Goal: Feedback & Contribution: Contribute content

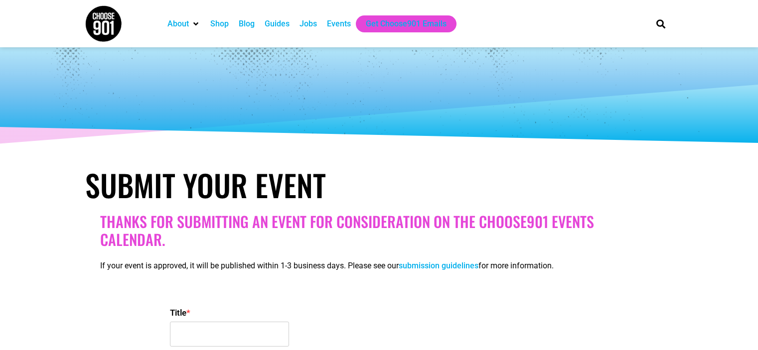
select select
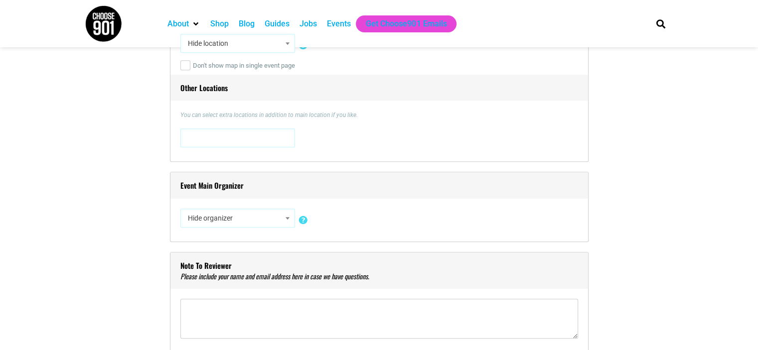
scroll to position [712, 0]
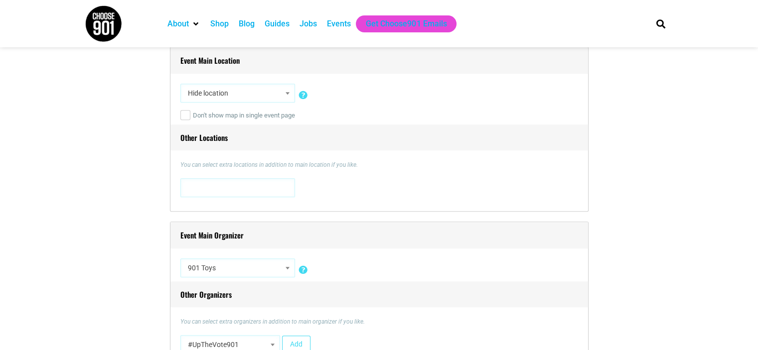
select select "3506"
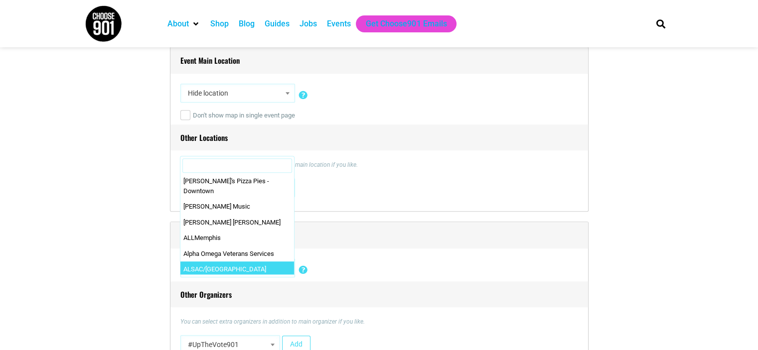
scroll to position [699, 0]
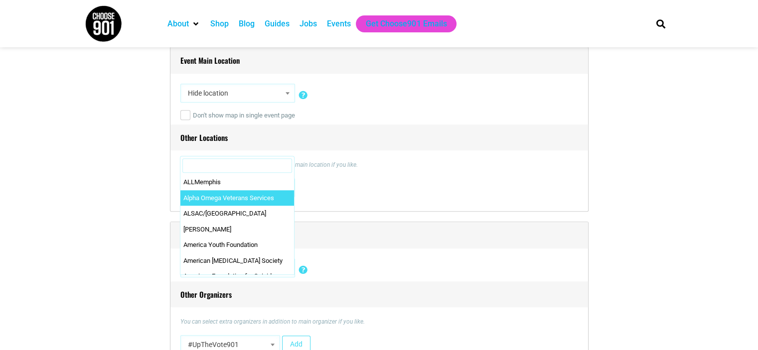
click at [275, 163] on input "Search" at bounding box center [237, 165] width 110 height 15
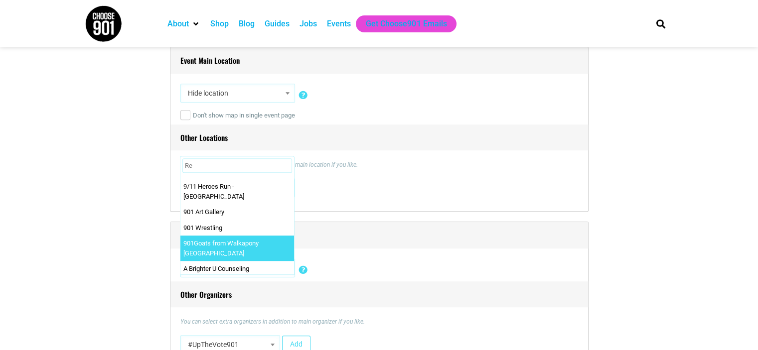
scroll to position [0, 0]
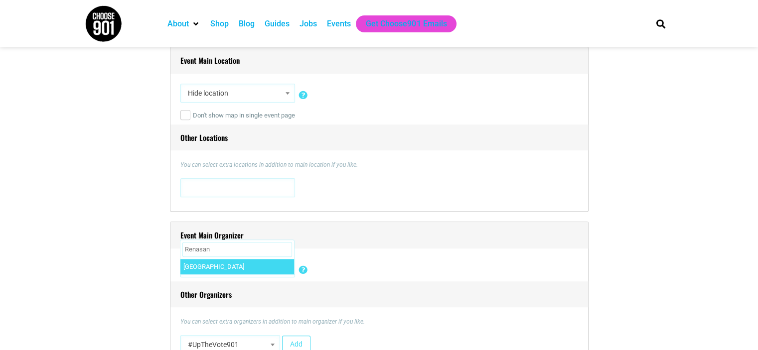
type input "Renasan"
select select "3710"
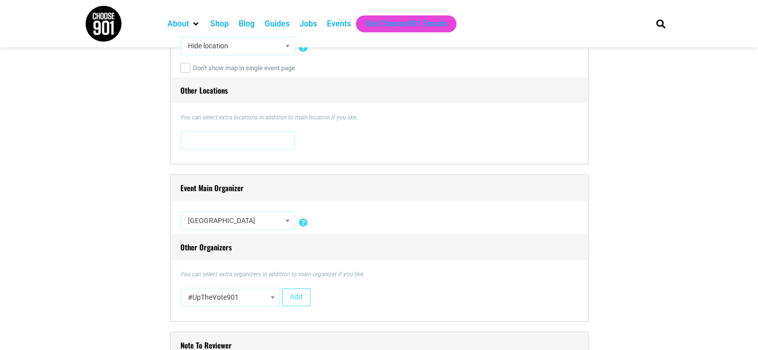
scroll to position [862, 0]
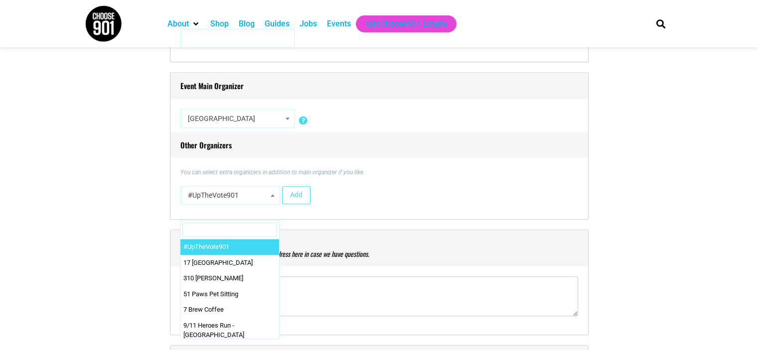
click at [256, 195] on span "#UpTheVote901" at bounding box center [230, 195] width 93 height 18
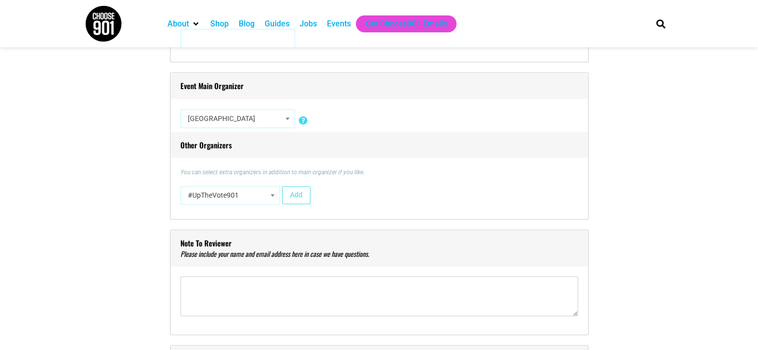
click at [337, 208] on div "#UpTheVote901 17 [GEOGRAPHIC_DATA] 310 [PERSON_NAME] 51 Paws Pet Sitting 7 Brew…" at bounding box center [379, 197] width 398 height 23
click at [254, 194] on span "#UpTheVote901" at bounding box center [230, 195] width 93 height 18
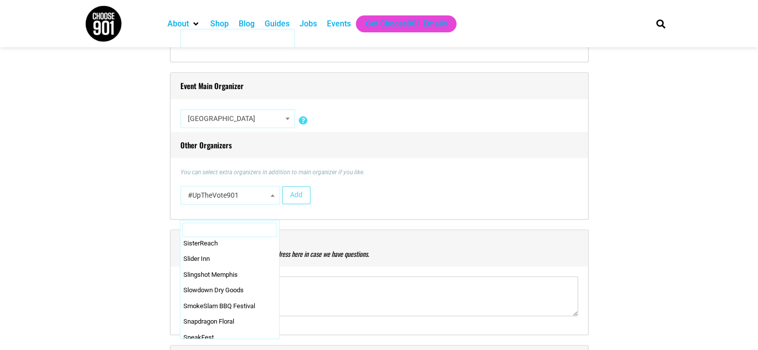
scroll to position [24506, 0]
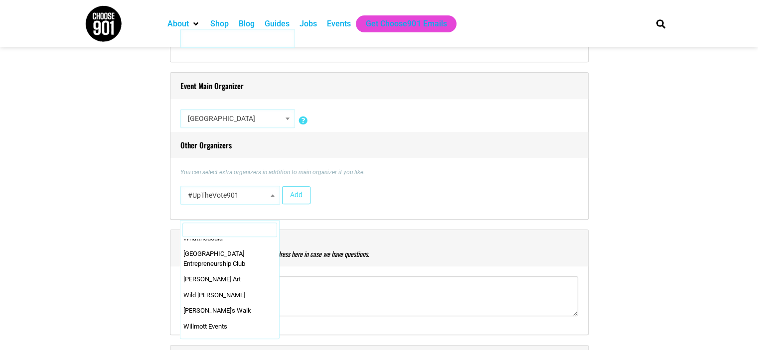
click at [422, 236] on h4 "Note to reviewer" at bounding box center [379, 248] width 418 height 37
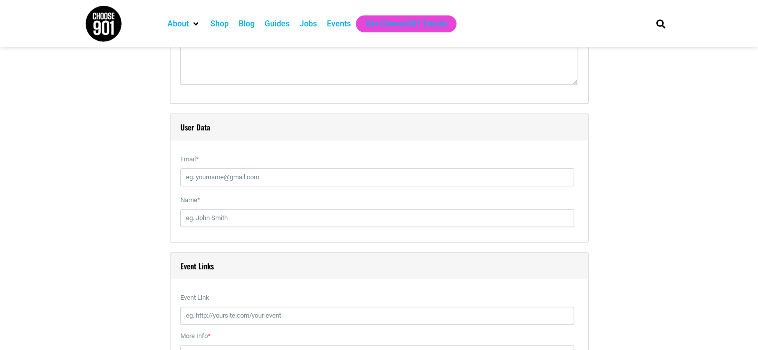
scroll to position [1111, 0]
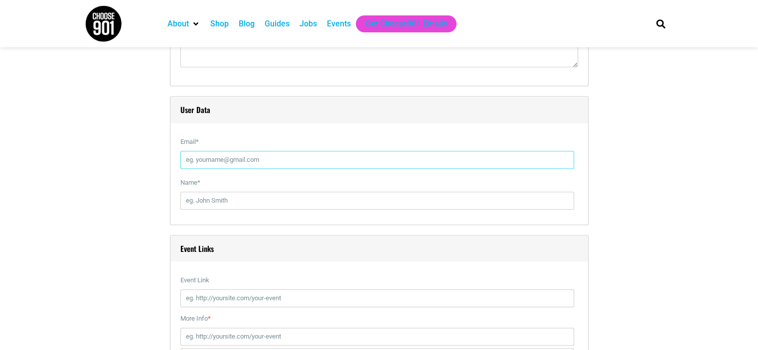
click at [235, 157] on input "Email *" at bounding box center [377, 160] width 394 height 18
type input "[EMAIL_ADDRESS][DOMAIN_NAME]"
click at [281, 205] on input "Name *" at bounding box center [377, 201] width 394 height 18
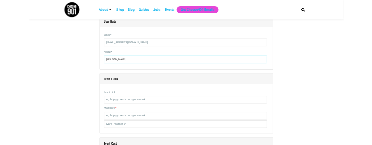
scroll to position [1260, 0]
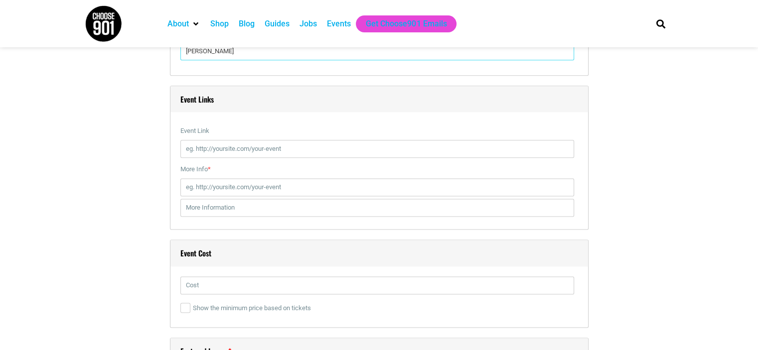
type input "[PERSON_NAME]"
click at [224, 288] on input "text" at bounding box center [377, 286] width 394 height 18
type input "Free"
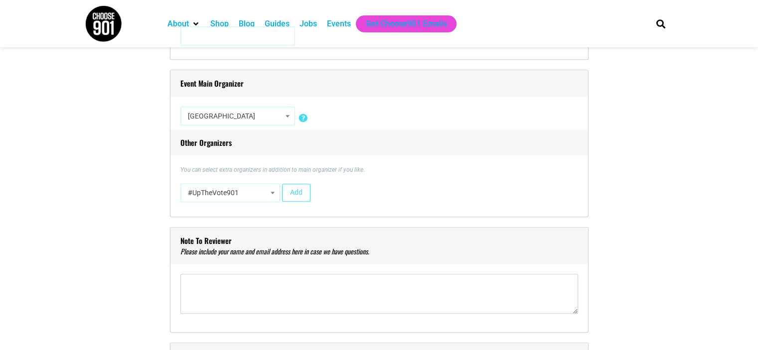
scroll to position [862, 0]
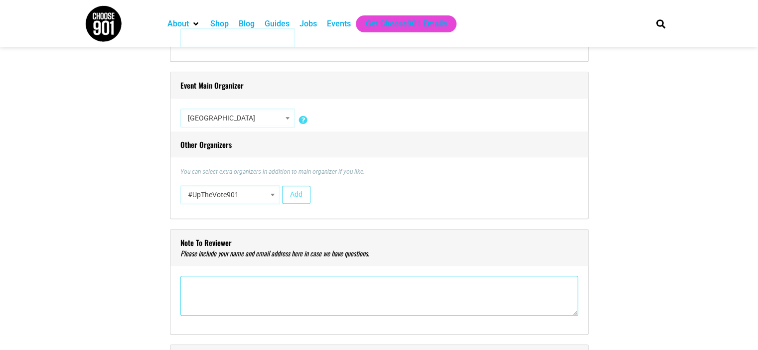
click at [221, 285] on textarea"] at bounding box center [379, 296] width 398 height 40
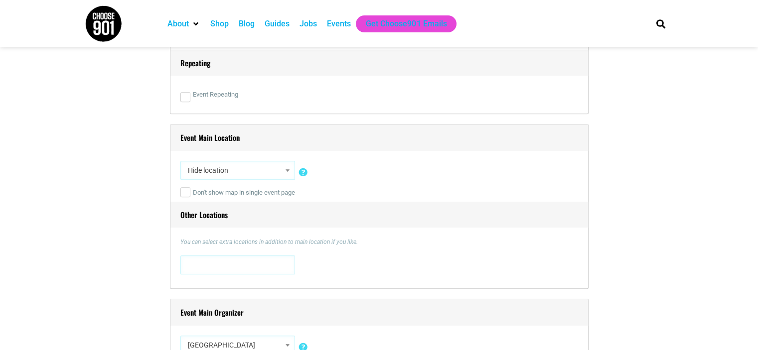
scroll to position [613, 0]
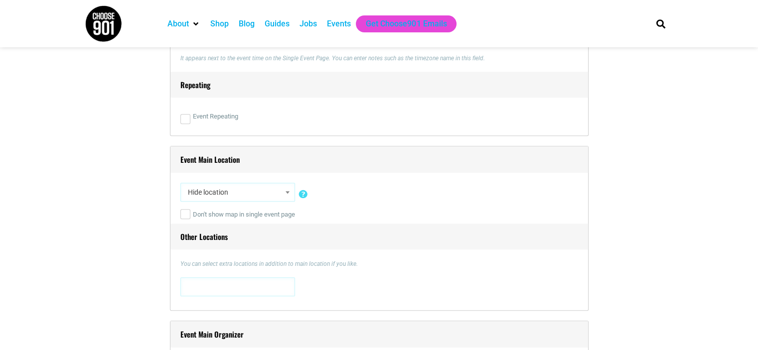
type textarea"] "[PERSON_NAME] - [EMAIL_ADDRESS][DOMAIN_NAME]"
click at [203, 197] on span "Hide location" at bounding box center [238, 192] width 108 height 18
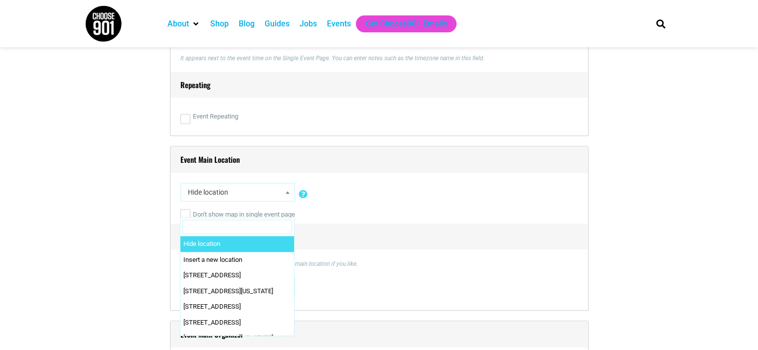
click at [224, 228] on input "Search" at bounding box center [237, 227] width 110 height 15
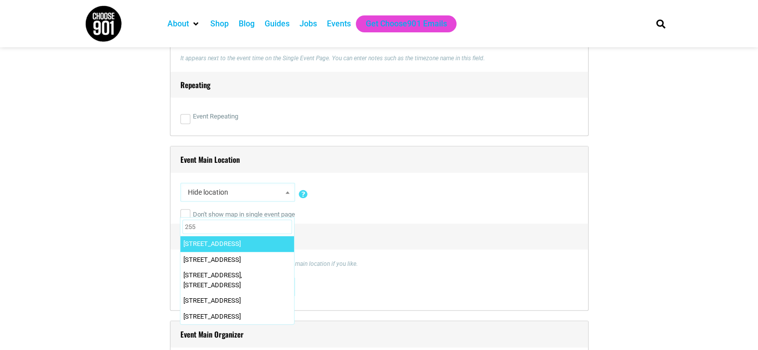
type input "255"
select select "4160"
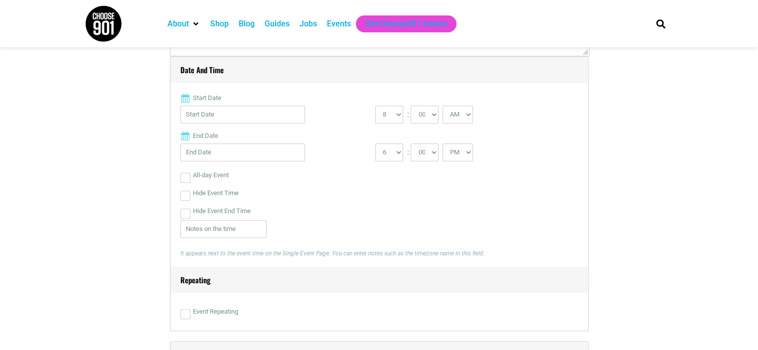
scroll to position [364, 0]
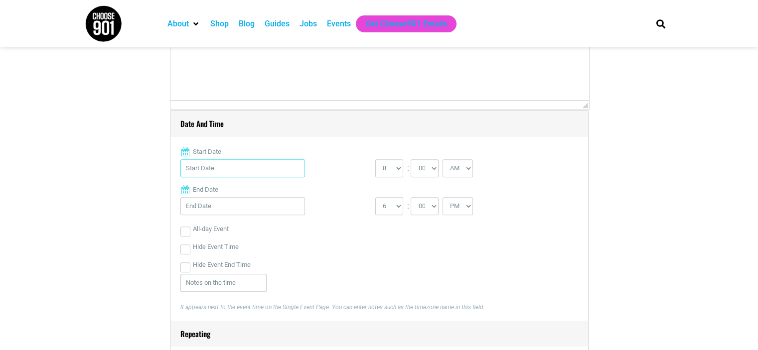
click at [200, 172] on input "Start Date" at bounding box center [242, 168] width 125 height 18
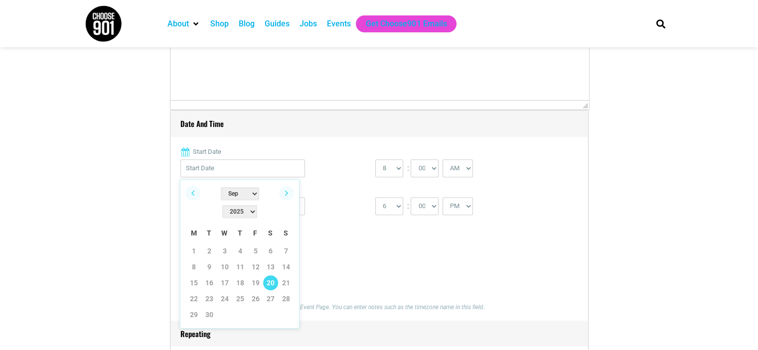
click at [272, 276] on link "20" at bounding box center [270, 283] width 15 height 15
type input "[DATE]"
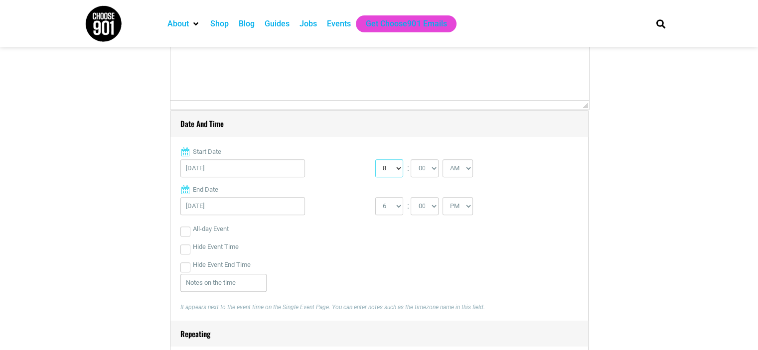
click at [385, 169] on select "0 1 2 3 4 5 6 7 8 9 10 11 12" at bounding box center [389, 168] width 28 height 18
select select "10"
click at [375, 159] on select "0 1 2 3 4 5 6 7 8 9 10 11 12" at bounding box center [389, 168] width 28 height 18
click at [389, 203] on select "1 2 3 4 5 6 7 8 9 10 11 12" at bounding box center [389, 206] width 28 height 18
select select "3"
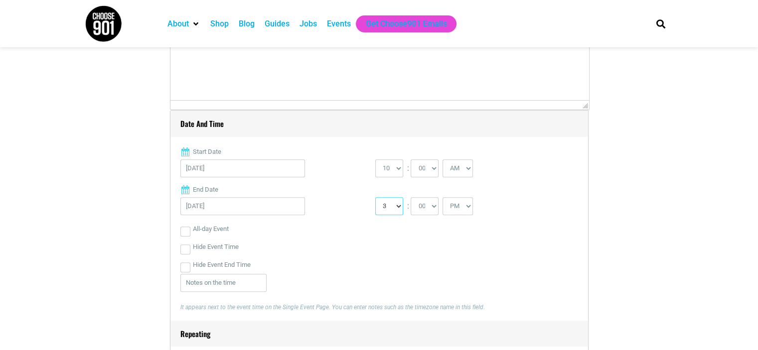
click at [375, 197] on select "1 2 3 4 5 6 7 8 9 10 11 12" at bounding box center [389, 206] width 28 height 18
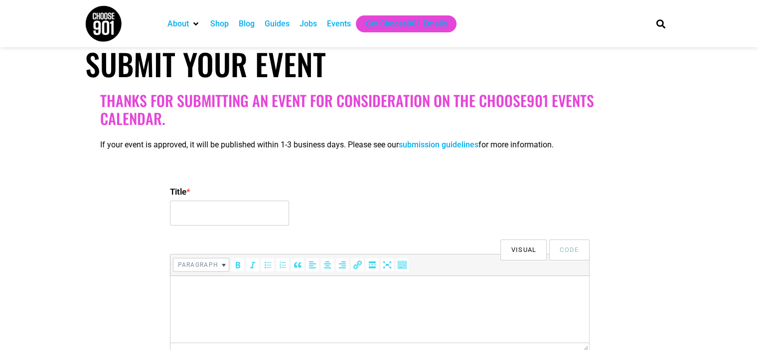
scroll to position [115, 0]
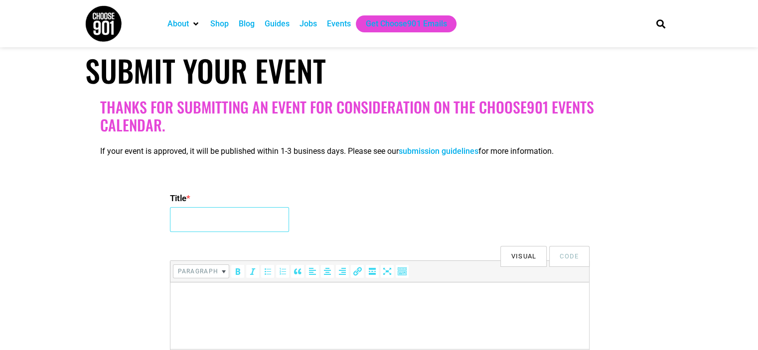
click at [205, 220] on input "Title *" at bounding box center [229, 219] width 119 height 25
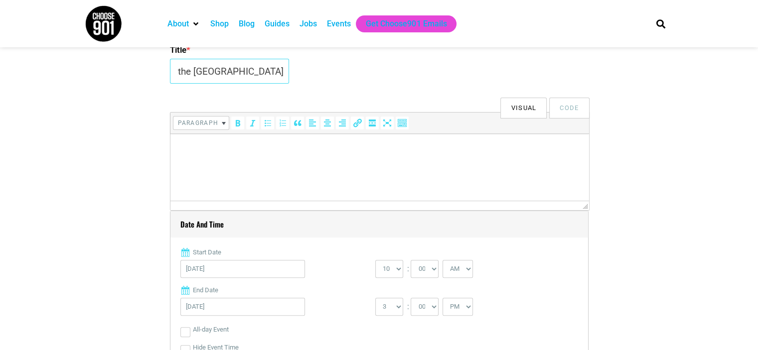
scroll to position [264, 0]
click at [216, 118] on span "Paragraph" at bounding box center [197, 122] width 42 height 11
type input "Fall Bash at the [GEOGRAPHIC_DATA]"
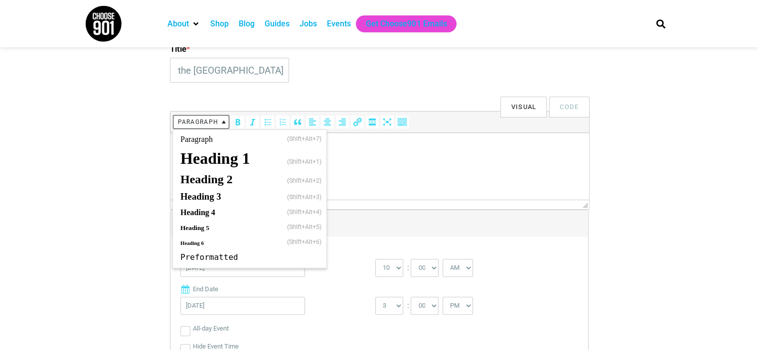
scroll to position [0, 0]
click at [216, 118] on span "Paragraph" at bounding box center [197, 122] width 42 height 11
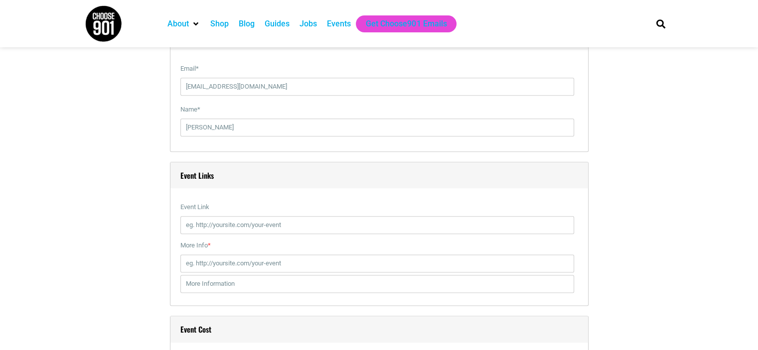
scroll to position [1211, 0]
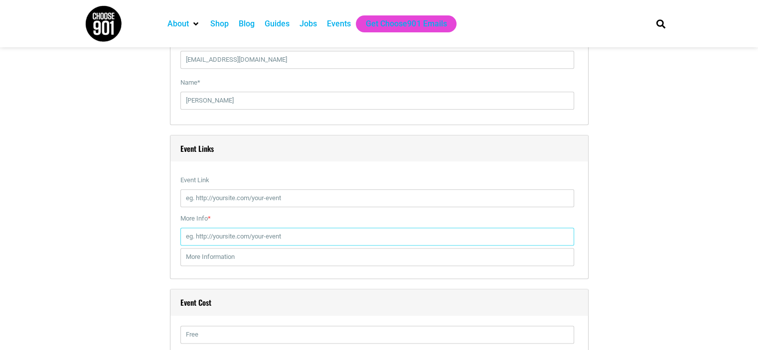
click at [219, 237] on input "More Info *" at bounding box center [377, 237] width 394 height 18
paste input "[URL][DOMAIN_NAME]"
type input "[URL][DOMAIN_NAME]"
click at [136, 220] on div "Title * Fall Bash at the [GEOGRAPHIC_DATA] Visual Code b i link b-quote del ins…" at bounding box center [379, 52] width 588 height 1959
click at [213, 260] on input "text" at bounding box center [377, 257] width 394 height 18
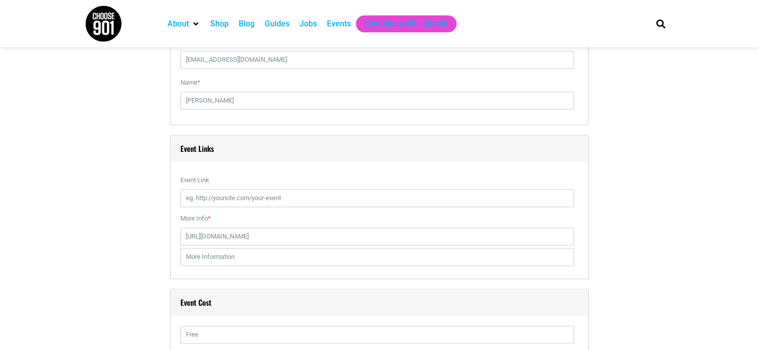
click at [135, 222] on div "Title * Fall Bash at the [GEOGRAPHIC_DATA] Visual Code b i link b-quote del ins…" at bounding box center [379, 52] width 588 height 1959
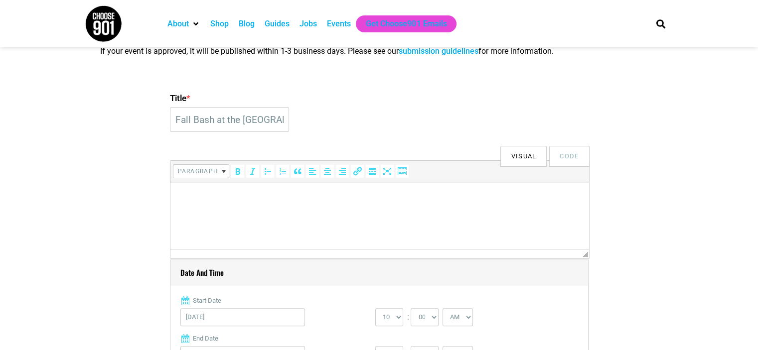
scroll to position [214, 0]
click at [186, 210] on html at bounding box center [379, 197] width 419 height 28
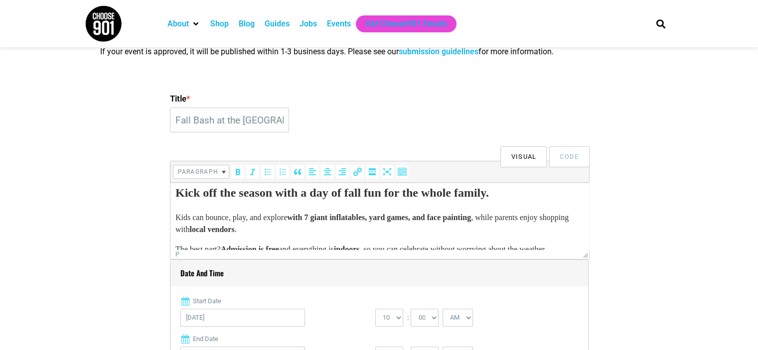
scroll to position [0, 0]
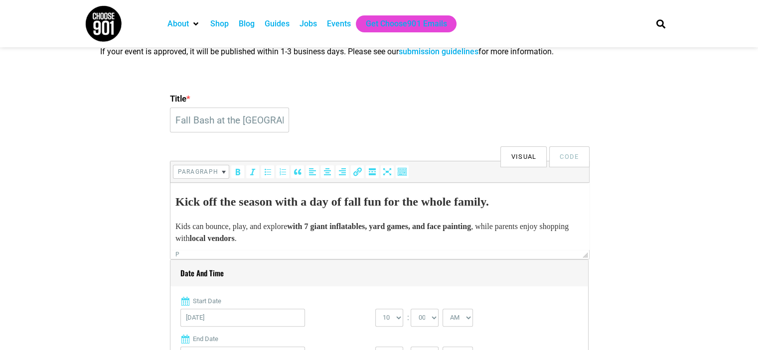
click at [207, 200] on h2 "Kick off the season with a day of fall fun for the whole family." at bounding box center [379, 202] width 409 height 18
click at [209, 228] on p "Kids can bounce, play, and explore with 7 giant inflatables, yard games, and fa…" at bounding box center [379, 233] width 409 height 24
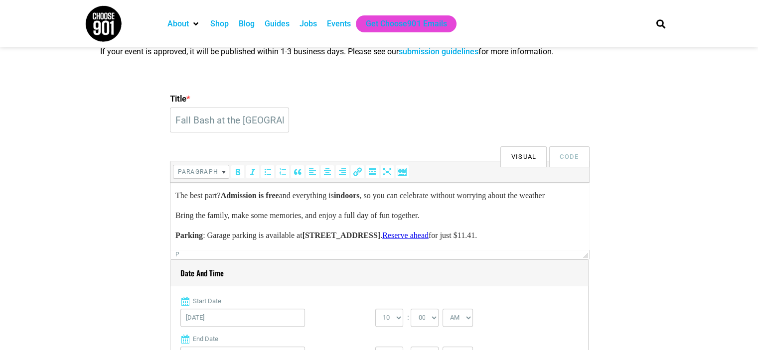
scroll to position [74, 0]
drag, startPoint x: 490, startPoint y: 236, endPoint x: 175, endPoint y: 229, distance: 315.0
click at [175, 229] on body "Kick off the season with a day of fall fun for the whole family. Kids can bounc…" at bounding box center [379, 186] width 409 height 112
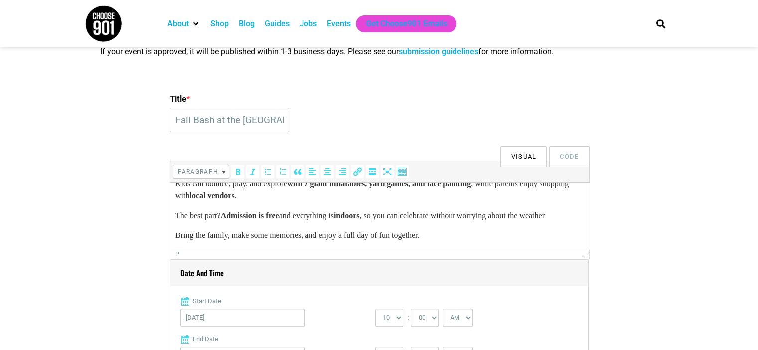
drag, startPoint x: 537, startPoint y: 432, endPoint x: 368, endPoint y: 238, distance: 257.2
click at [366, 224] on body "Kick off the season with a day of fall fun for the whole family. Kids can bounc…" at bounding box center [379, 196] width 409 height 92
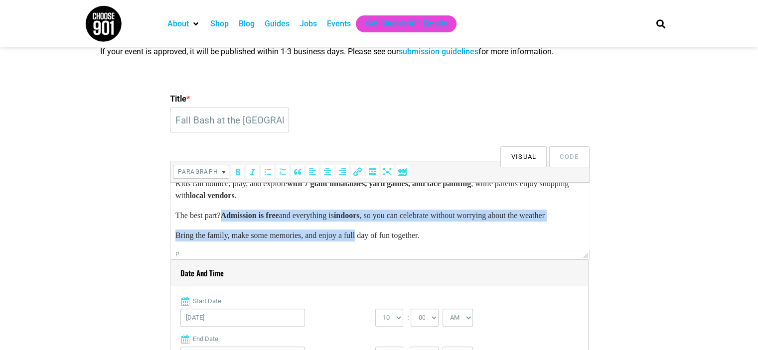
drag, startPoint x: 366, startPoint y: 224, endPoint x: 246, endPoint y: 199, distance: 123.0
click at [246, 199] on body "Kick off the season with a day of fall fun for the whole family. Kids can bounc…" at bounding box center [379, 196] width 409 height 92
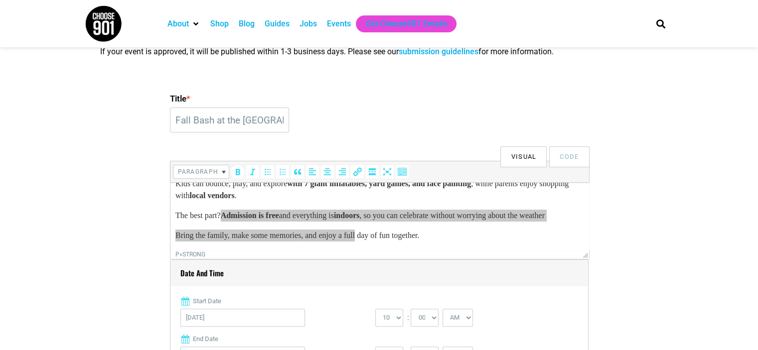
click at [518, 153] on button "Visual" at bounding box center [523, 156] width 46 height 21
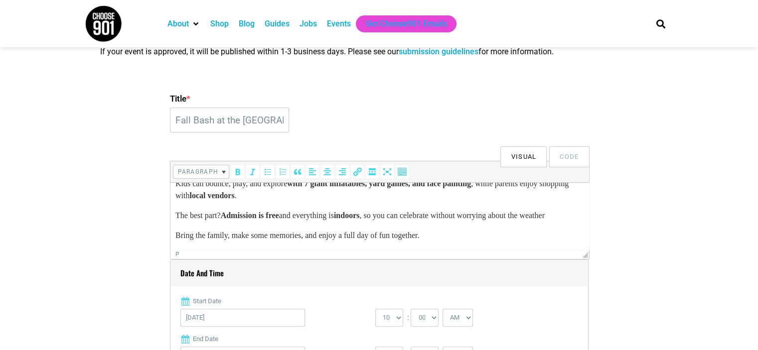
click at [410, 227] on body "Kick off the season with a day of fall fun for the whole family. Kids can bounc…" at bounding box center [379, 196] width 409 height 92
click at [517, 158] on button "Visual" at bounding box center [523, 156] width 46 height 21
click at [472, 210] on p "The best part? Admission is free and everything is indoors , so you can celebra…" at bounding box center [379, 216] width 409 height 12
click at [576, 163] on button "Code" at bounding box center [569, 156] width 40 height 21
type textarea "<h2>Kick off the season with a day of fall fun for the whole family.</h2> Kids …"
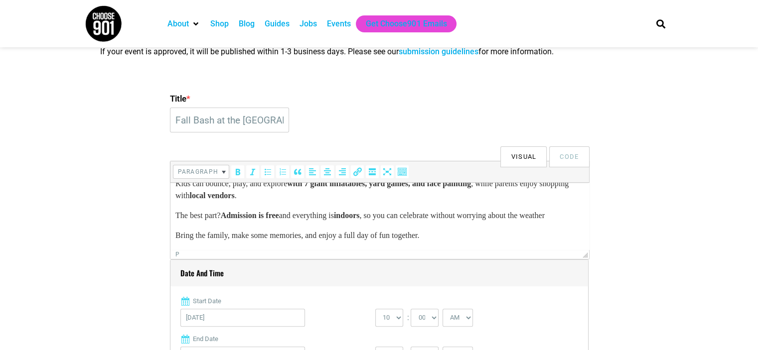
scroll to position [0, 0]
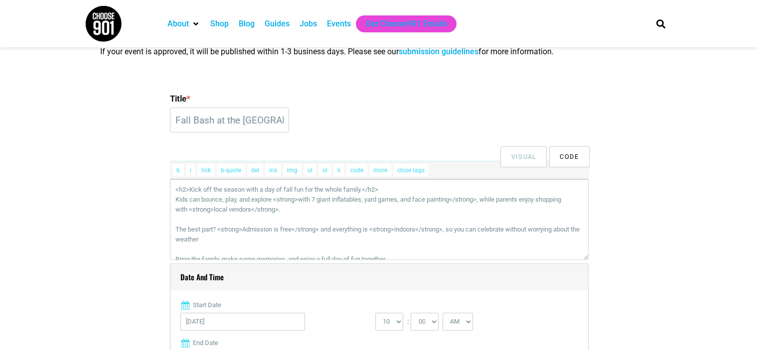
click at [530, 156] on button "Visual" at bounding box center [523, 156] width 46 height 21
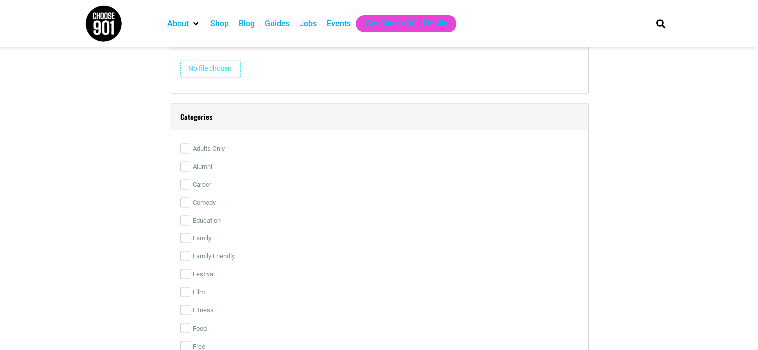
scroll to position [1609, 0]
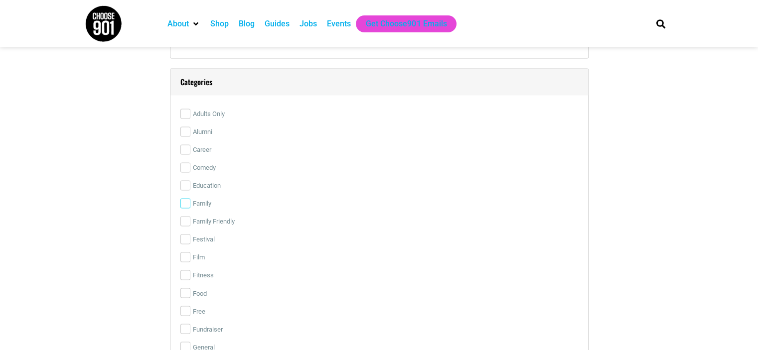
click at [189, 199] on input "Family" at bounding box center [185, 203] width 10 height 10
checkbox input "true"
click at [185, 225] on input "Family Friendly" at bounding box center [185, 221] width 10 height 10
checkbox input "true"
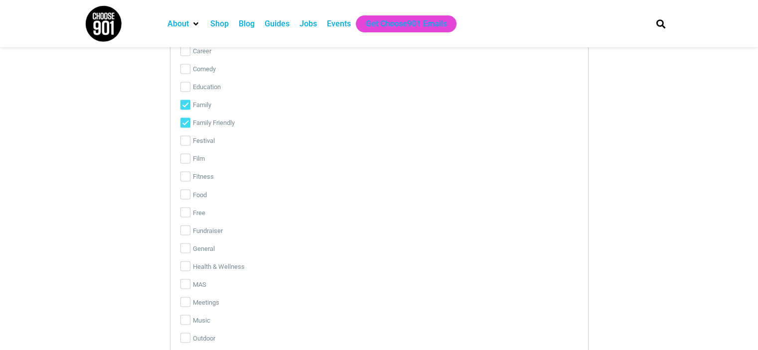
scroll to position [1709, 0]
click at [203, 212] on label "Free" at bounding box center [379, 212] width 398 height 18
click at [190, 212] on input "Free" at bounding box center [185, 211] width 10 height 10
checkbox input "true"
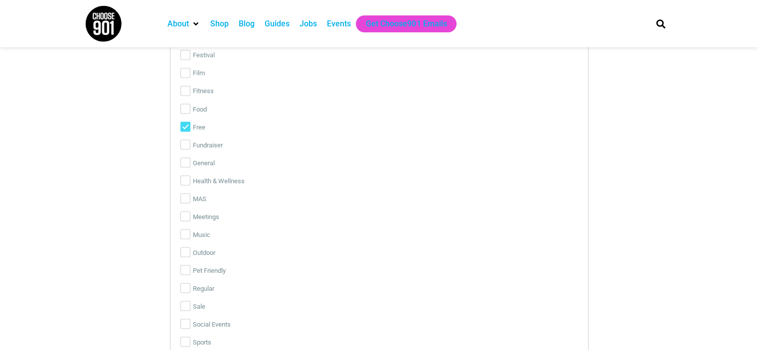
scroll to position [1859, 0]
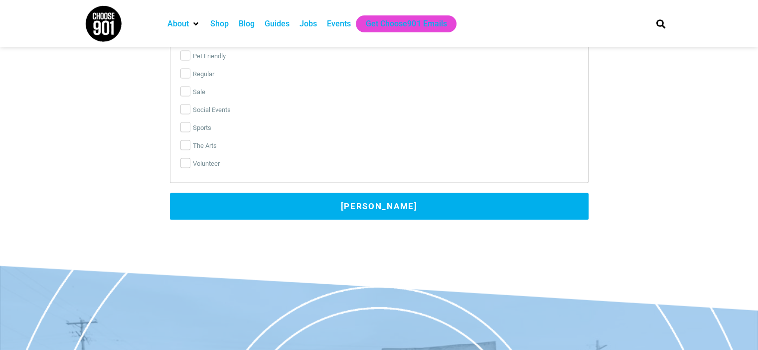
click at [209, 213] on button "[PERSON_NAME]" at bounding box center [379, 206] width 419 height 27
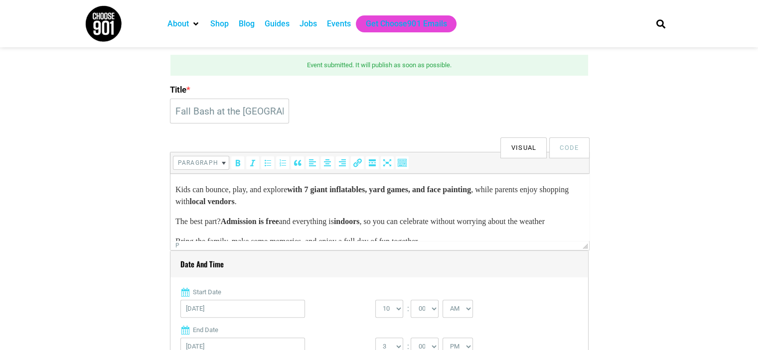
scroll to position [54, 0]
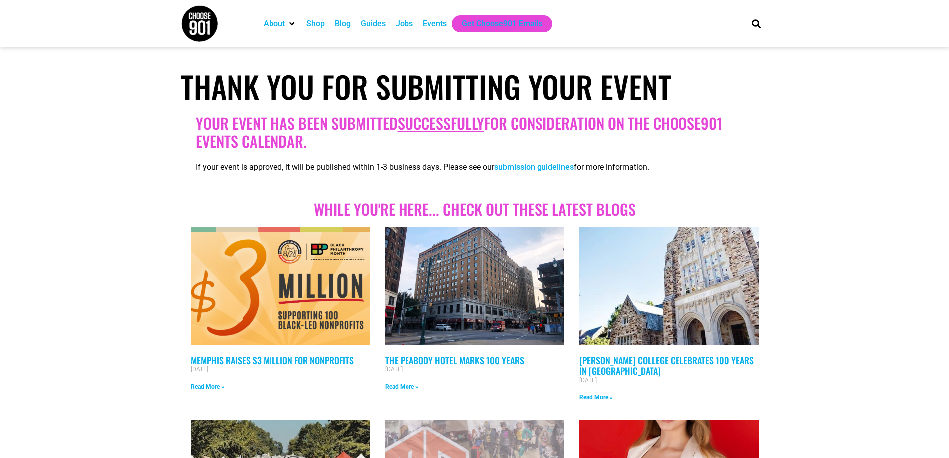
scroll to position [98, 0]
